Goal: Browse casually

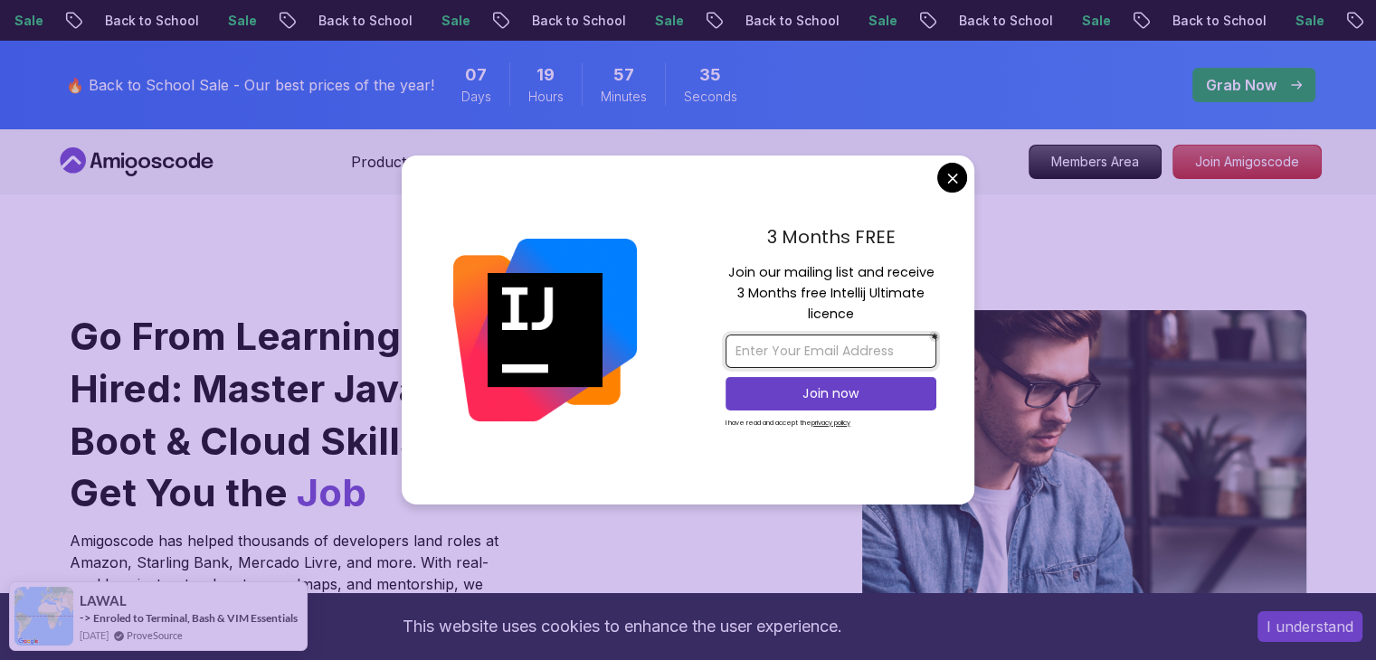
click at [878, 355] on input "email" at bounding box center [830, 351] width 211 height 33
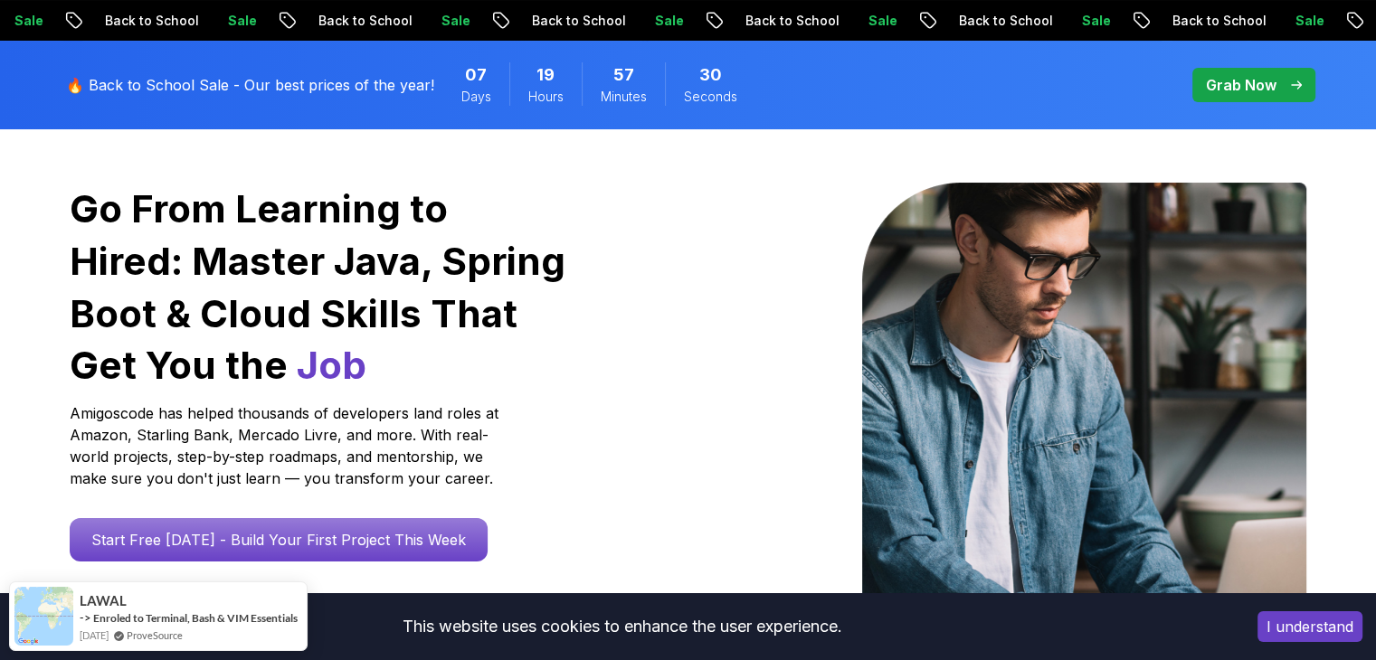
scroll to position [362, 0]
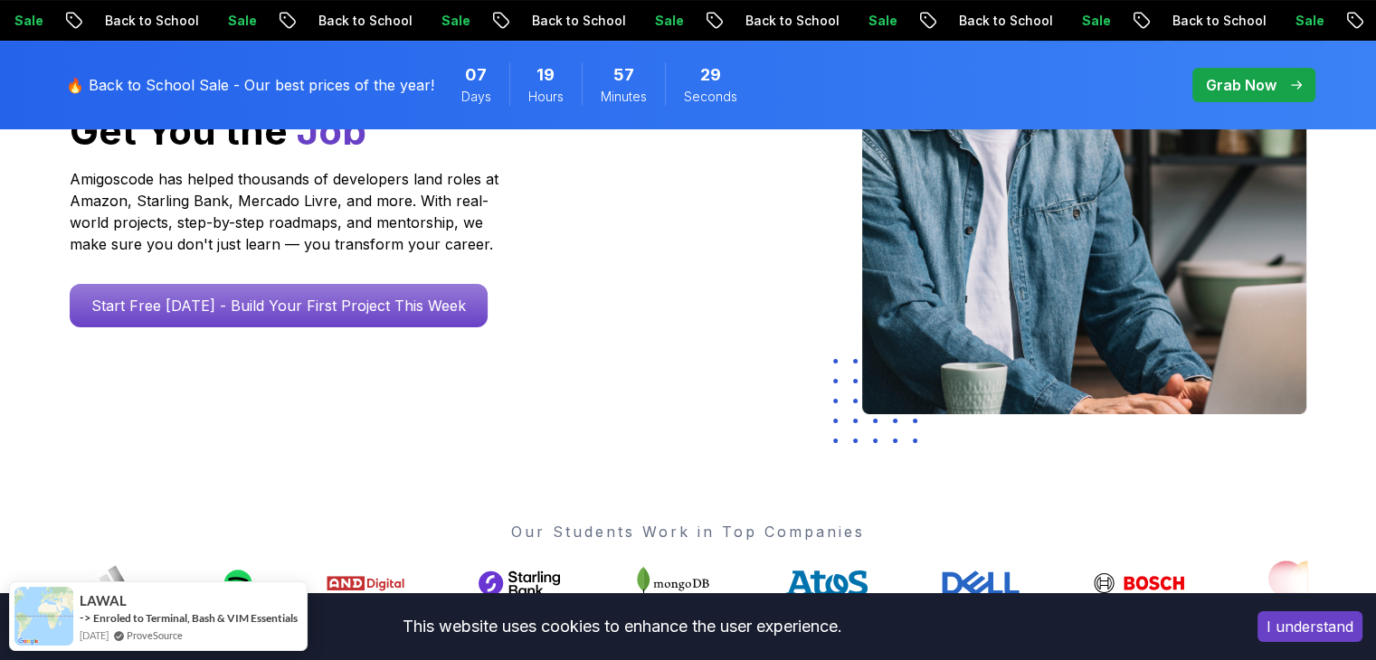
click at [1294, 616] on button "I understand" at bounding box center [1309, 626] width 105 height 31
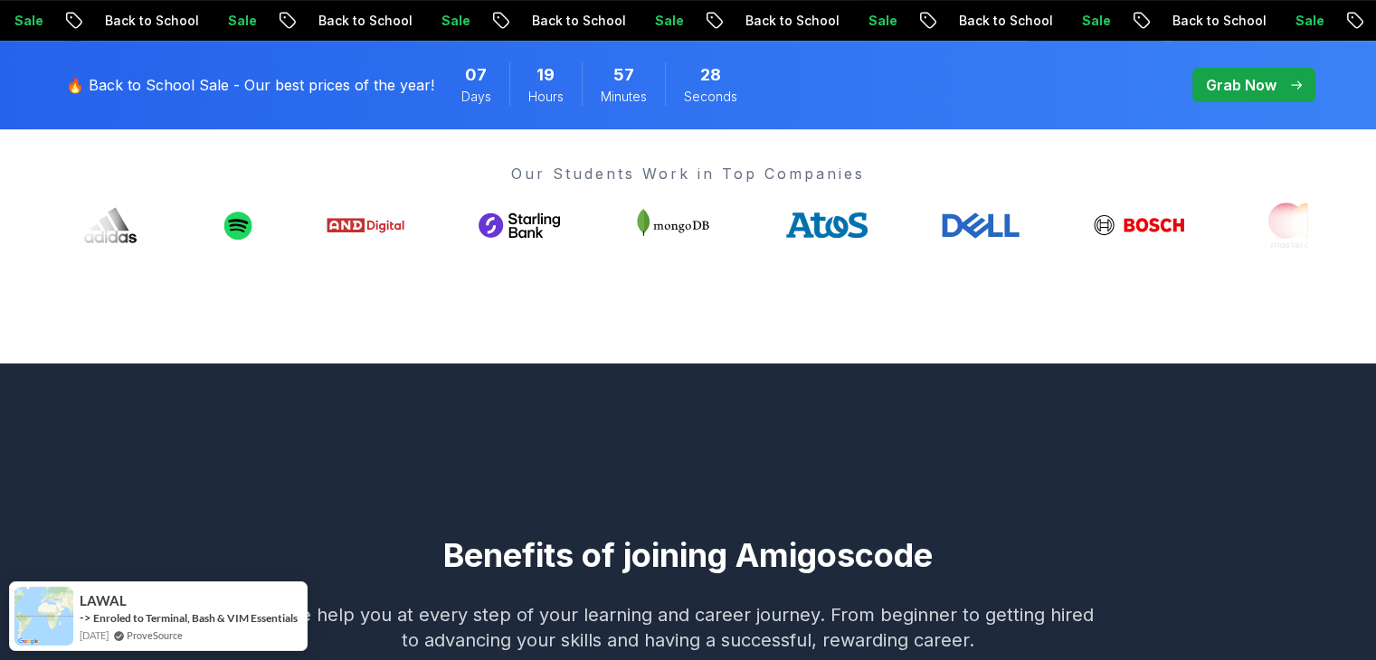
scroll to position [633, 0]
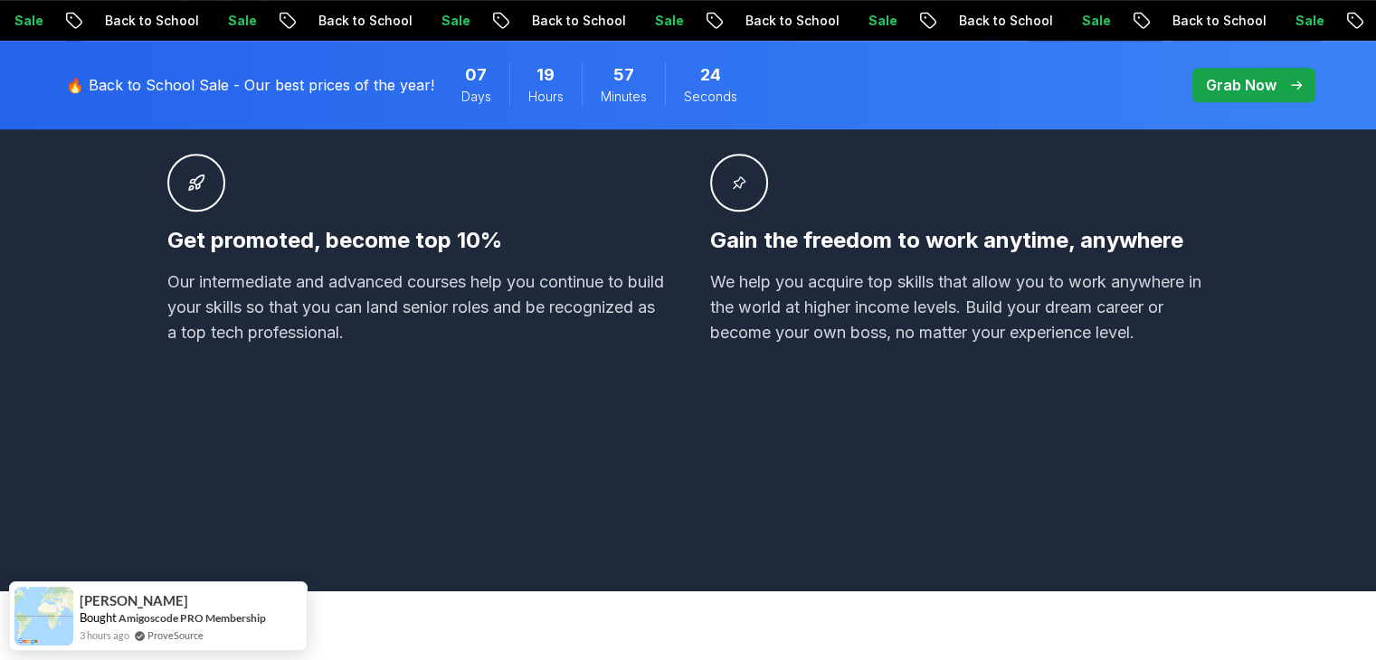
scroll to position [1899, 0]
